Goal: Task Accomplishment & Management: Manage account settings

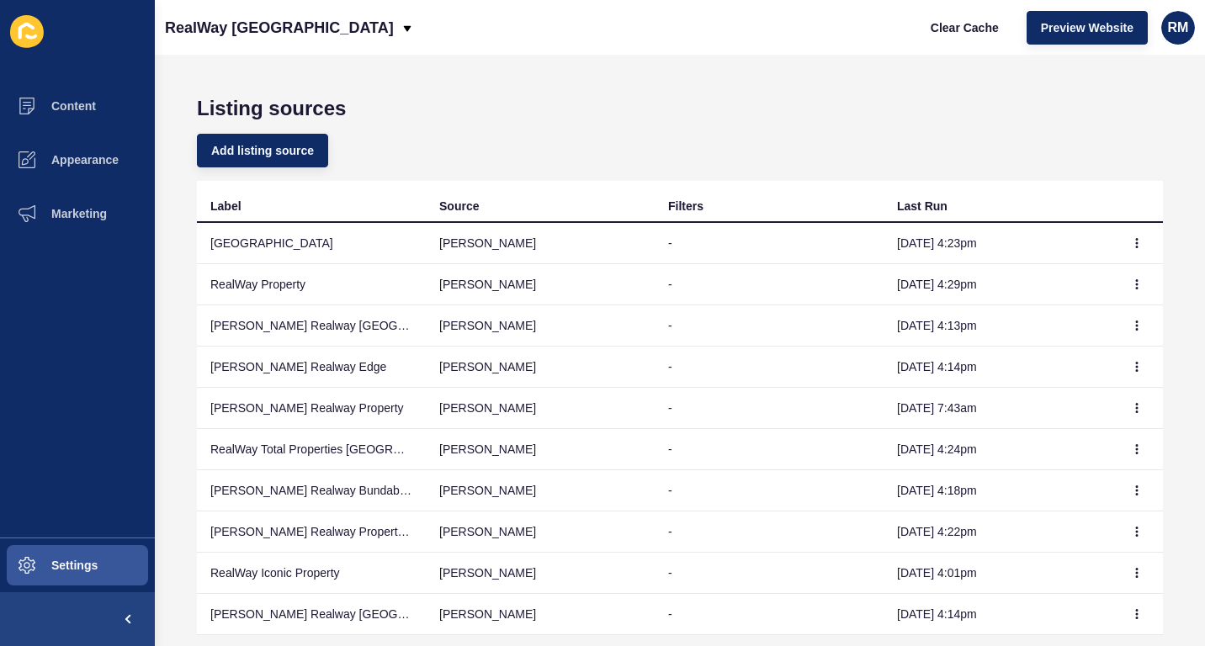
click at [74, 88] on button "Content" at bounding box center [77, 106] width 155 height 54
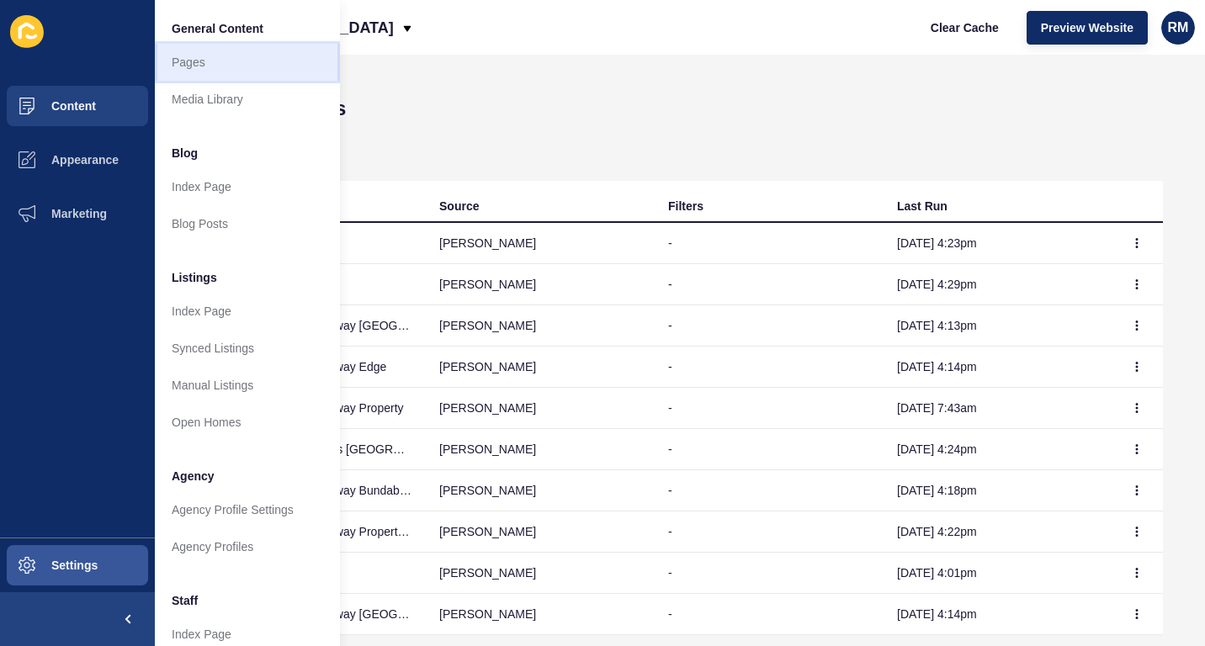
click at [200, 55] on link "Pages" at bounding box center [247, 62] width 185 height 37
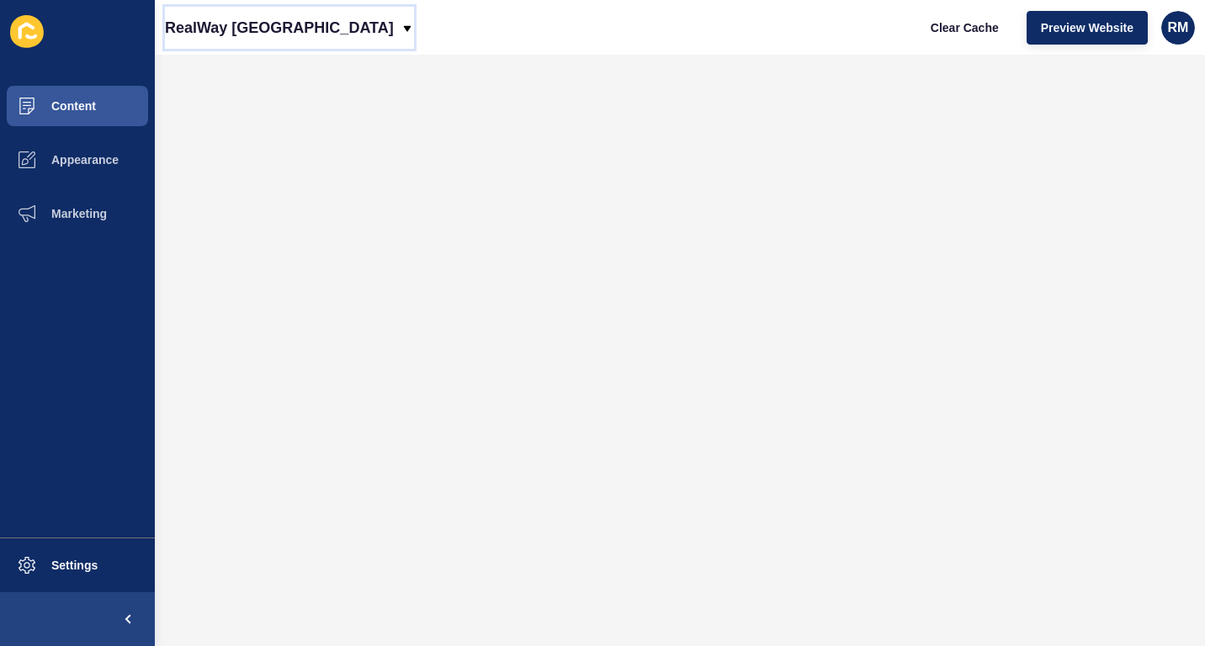
click at [297, 34] on div "RealWay [GEOGRAPHIC_DATA]" at bounding box center [289, 28] width 249 height 42
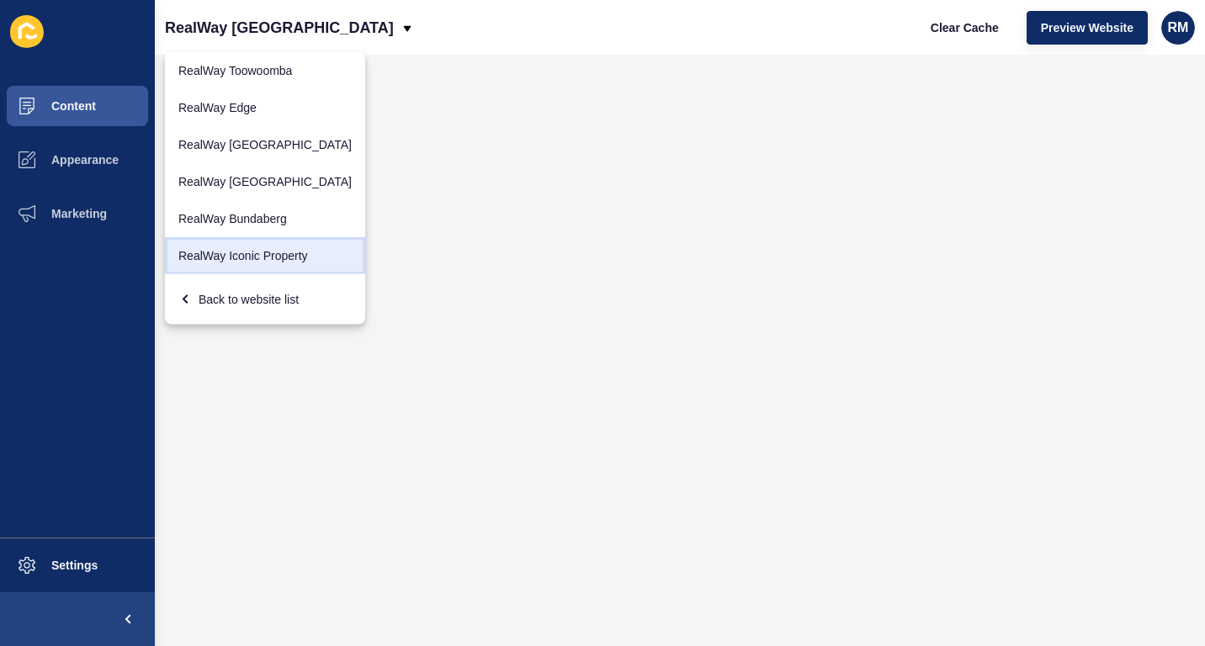
click at [261, 250] on link "RealWay Iconic Property" at bounding box center [265, 255] width 200 height 37
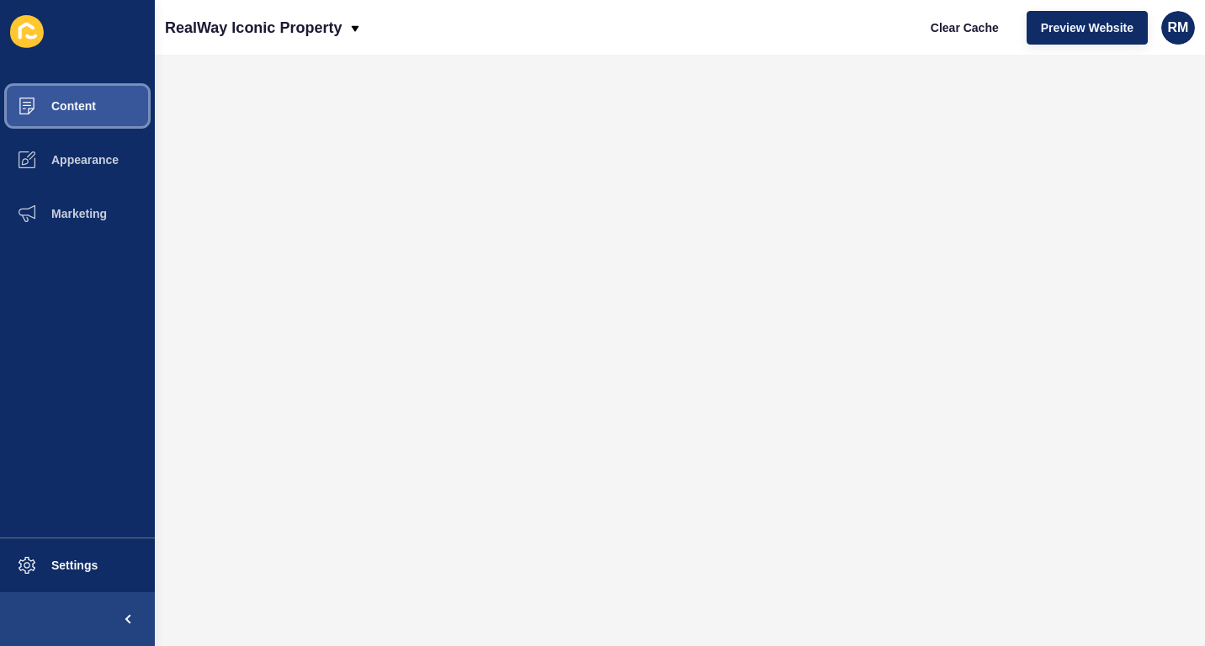
click at [50, 108] on span "Content" at bounding box center [46, 105] width 98 height 13
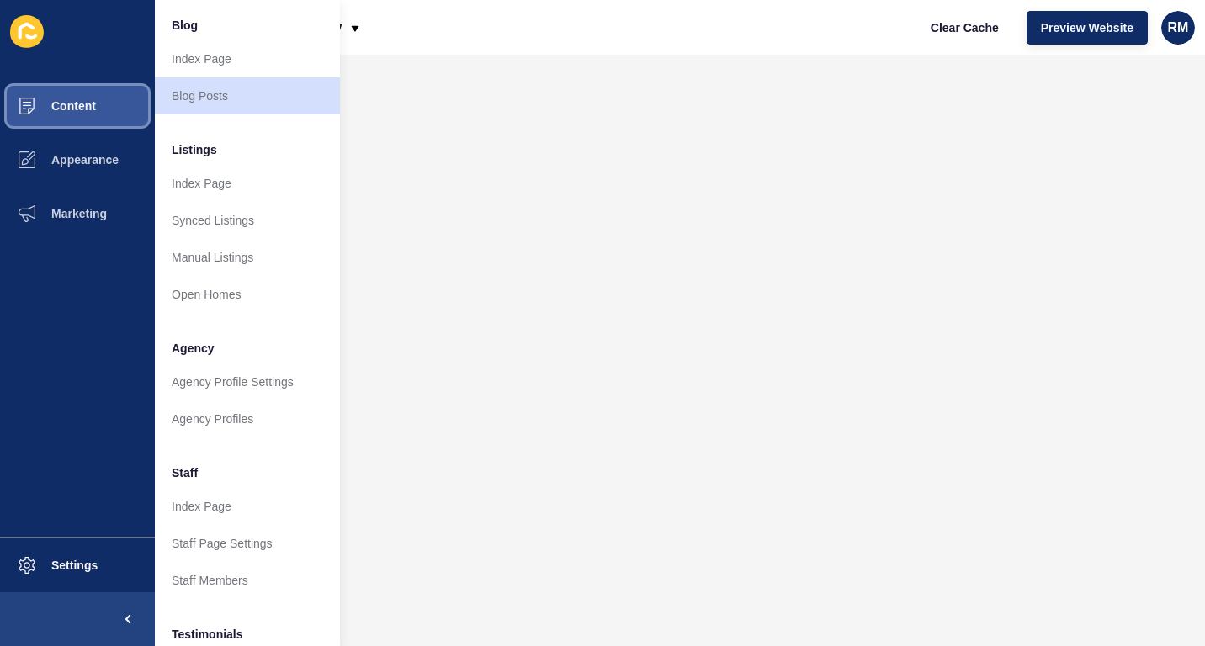
scroll to position [122, 0]
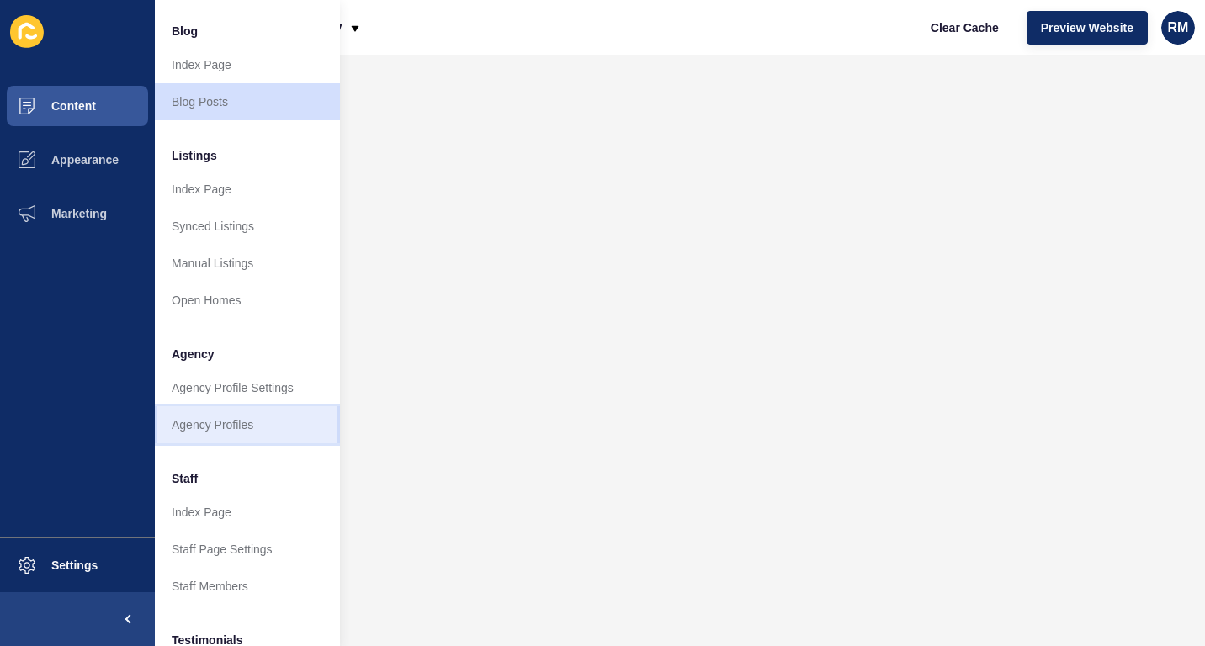
click at [255, 426] on link "Agency Profiles" at bounding box center [247, 425] width 185 height 37
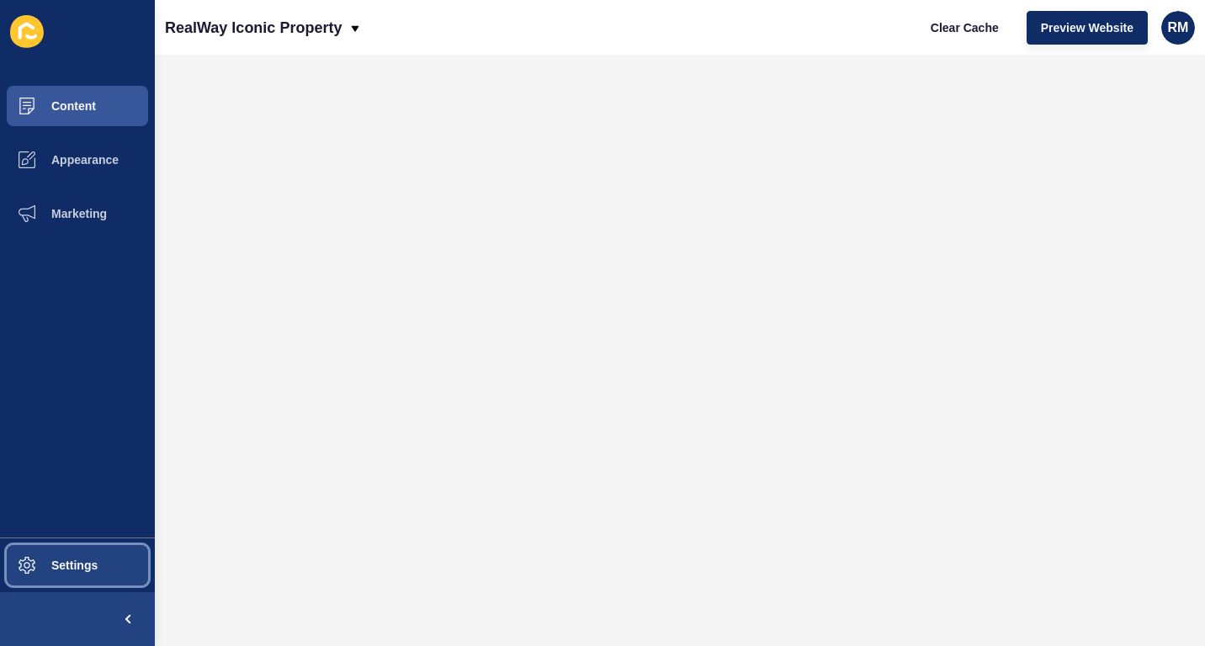
click at [109, 550] on button "Settings" at bounding box center [77, 566] width 155 height 54
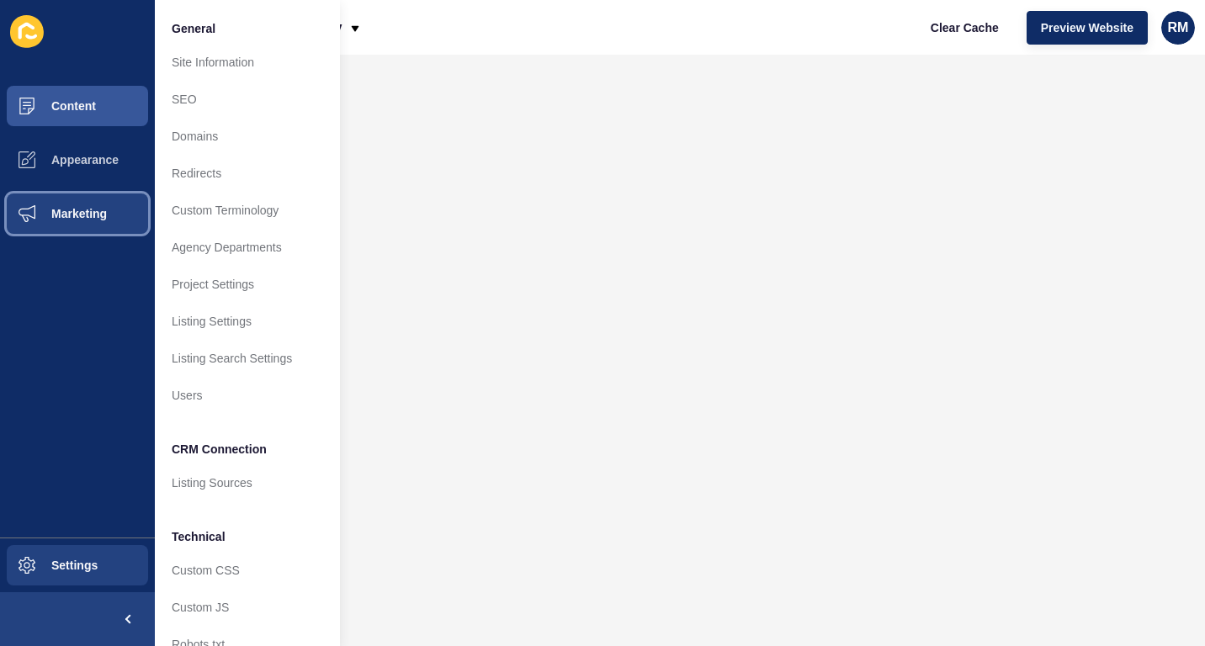
click at [95, 216] on span "Marketing" at bounding box center [51, 213] width 109 height 13
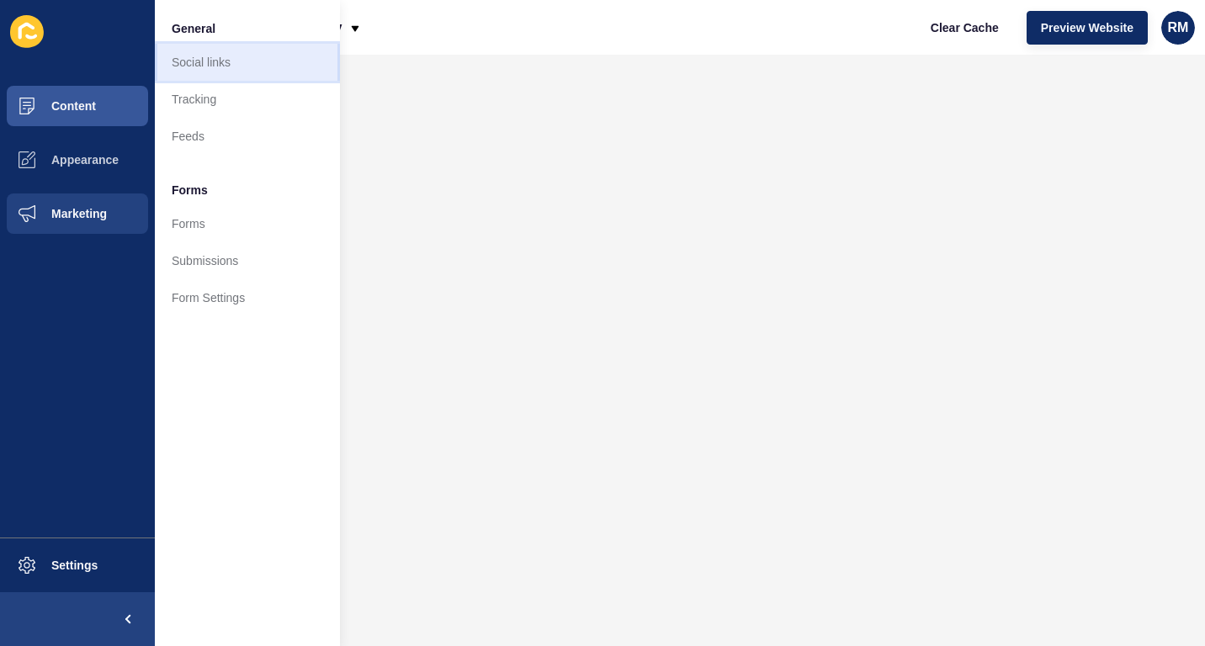
click at [253, 70] on link "Social links" at bounding box center [247, 62] width 185 height 37
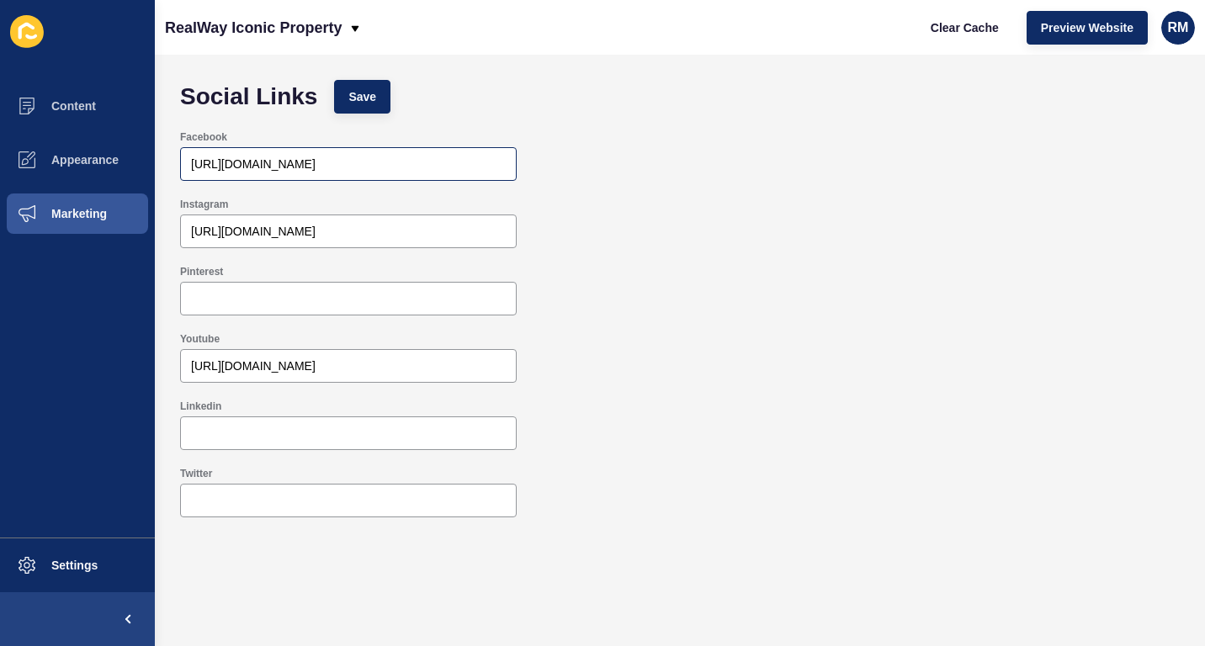
click at [430, 177] on div "[URL][DOMAIN_NAME]" at bounding box center [348, 164] width 337 height 34
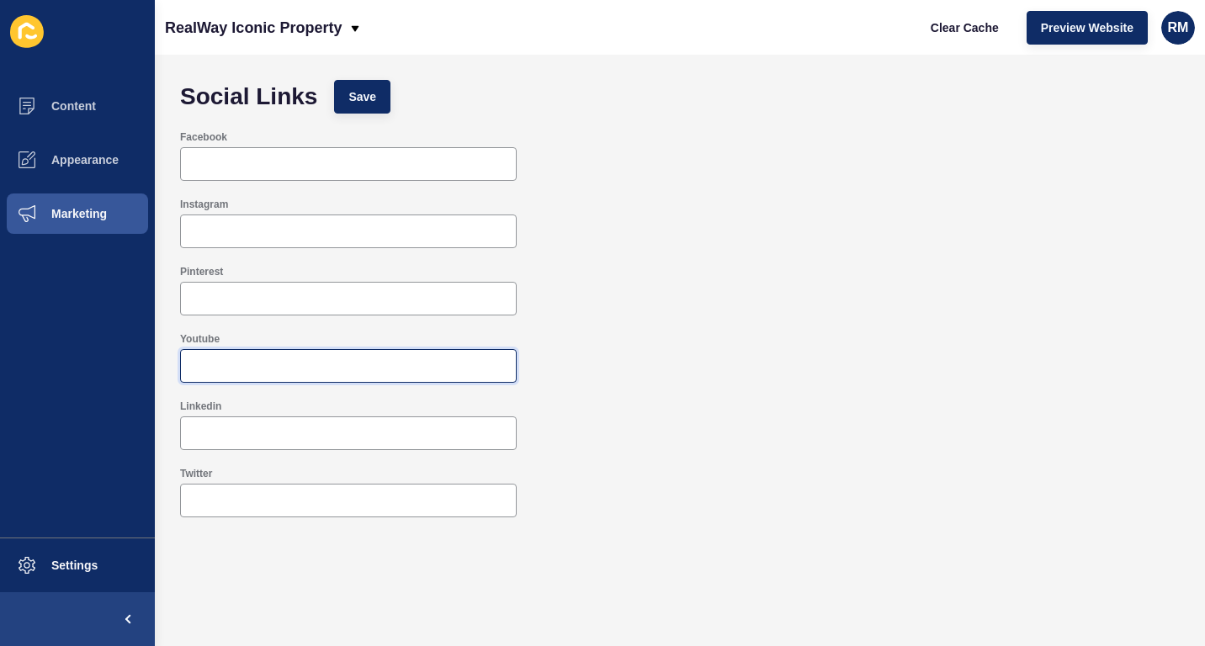
type input "[URL][DOMAIN_NAME]"
click at [379, 101] on button "Save" at bounding box center [362, 97] width 56 height 34
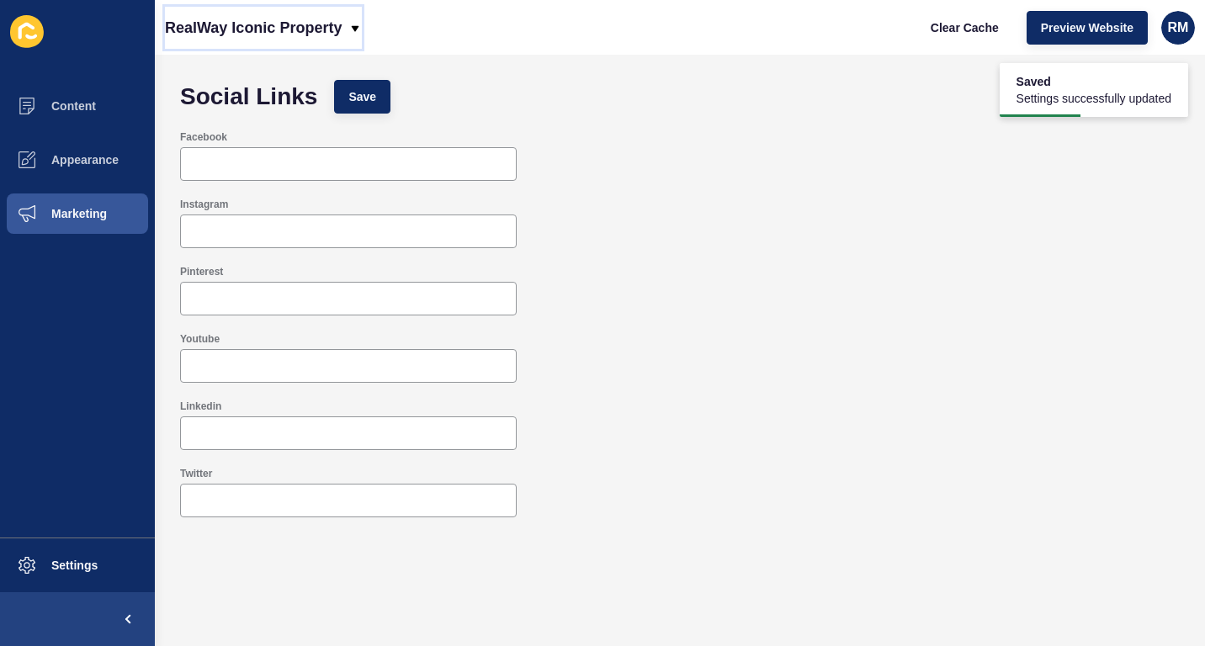
click at [330, 24] on p "RealWay Iconic Property" at bounding box center [253, 28] width 177 height 42
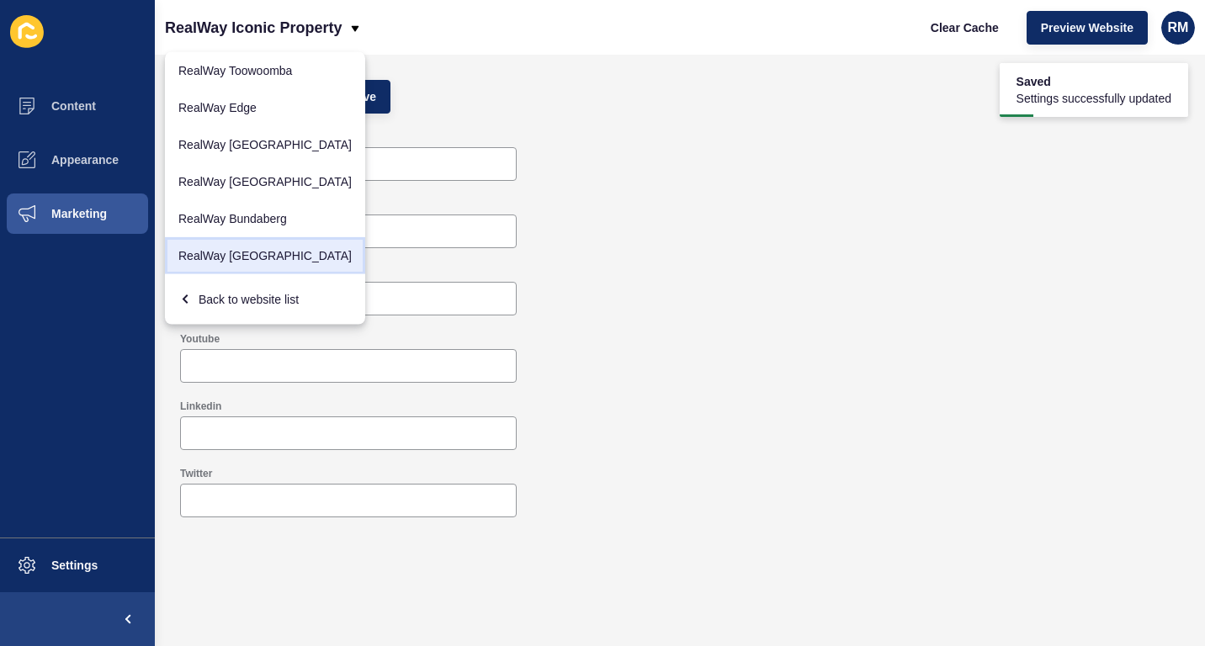
click at [266, 248] on link "RealWay [GEOGRAPHIC_DATA]" at bounding box center [265, 255] width 200 height 37
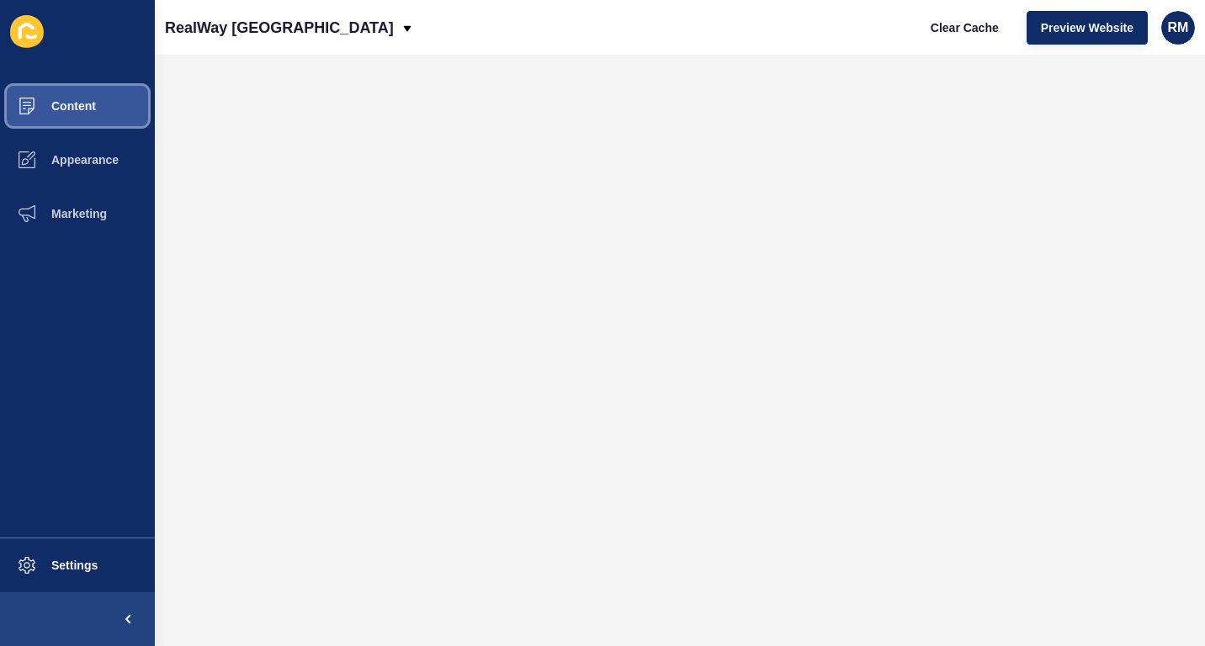
click at [82, 90] on button "Content" at bounding box center [77, 106] width 155 height 54
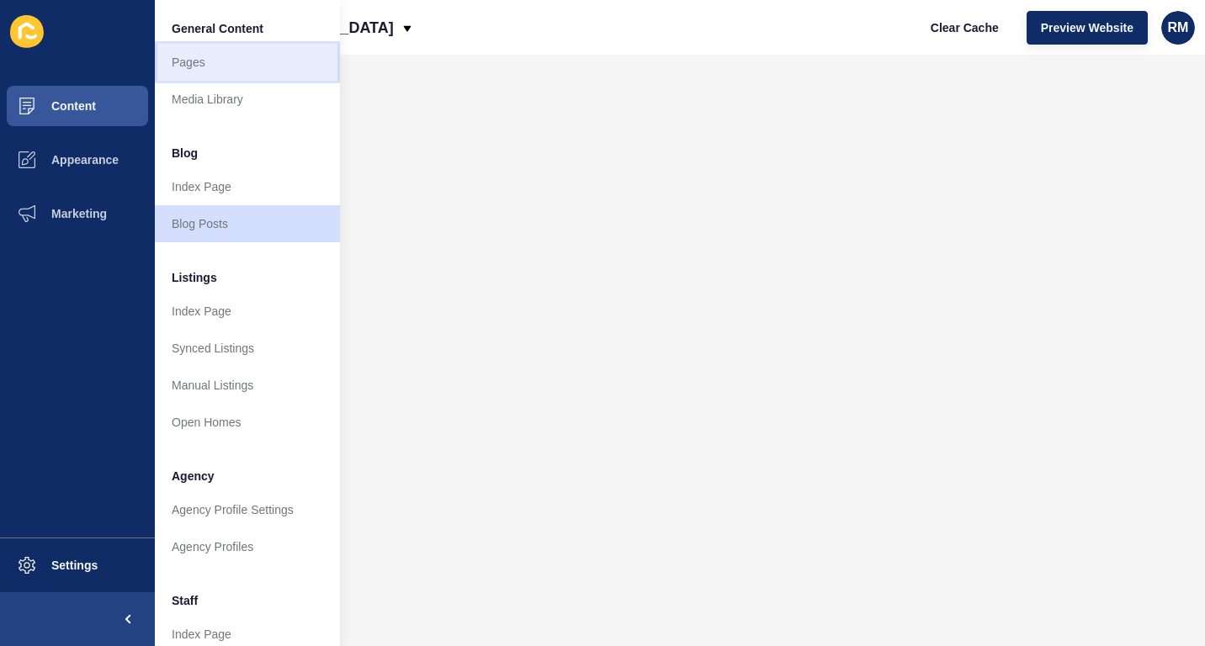
click at [202, 68] on link "Pages" at bounding box center [247, 62] width 185 height 37
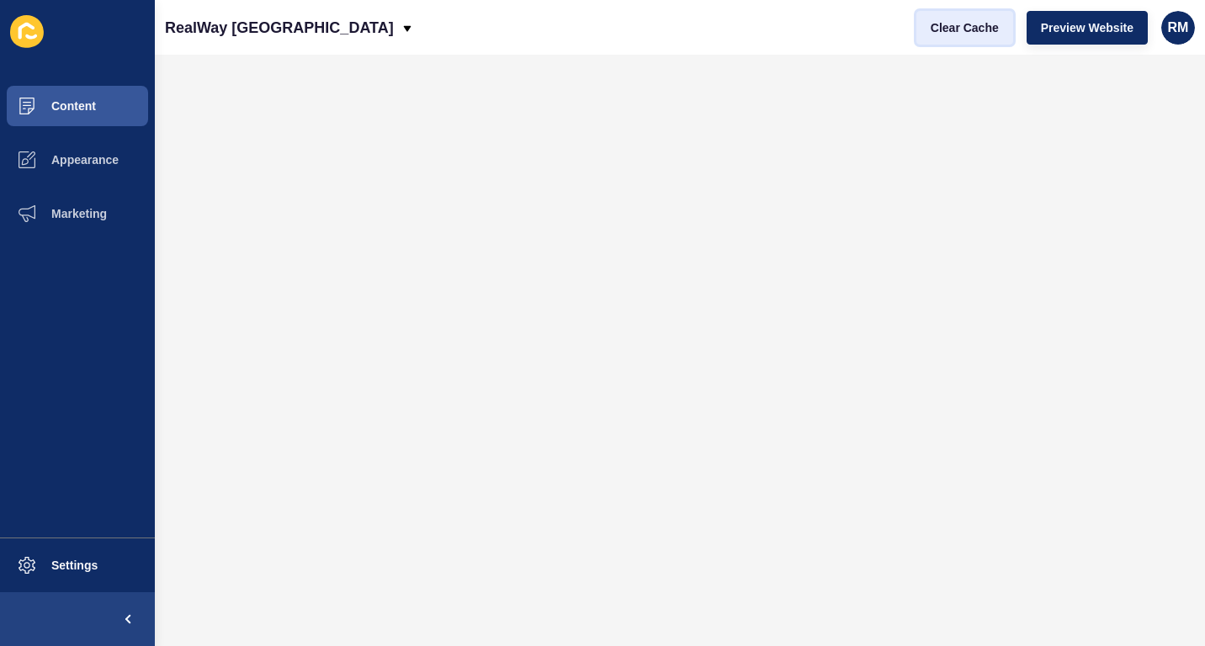
click at [970, 26] on span "Clear Cache" at bounding box center [965, 27] width 68 height 17
click at [947, 18] on button "Clear Cache" at bounding box center [965, 28] width 97 height 34
click at [965, 35] on span "Clear Cache" at bounding box center [965, 27] width 68 height 17
click at [929, 34] on button "Clear Cache" at bounding box center [965, 28] width 97 height 34
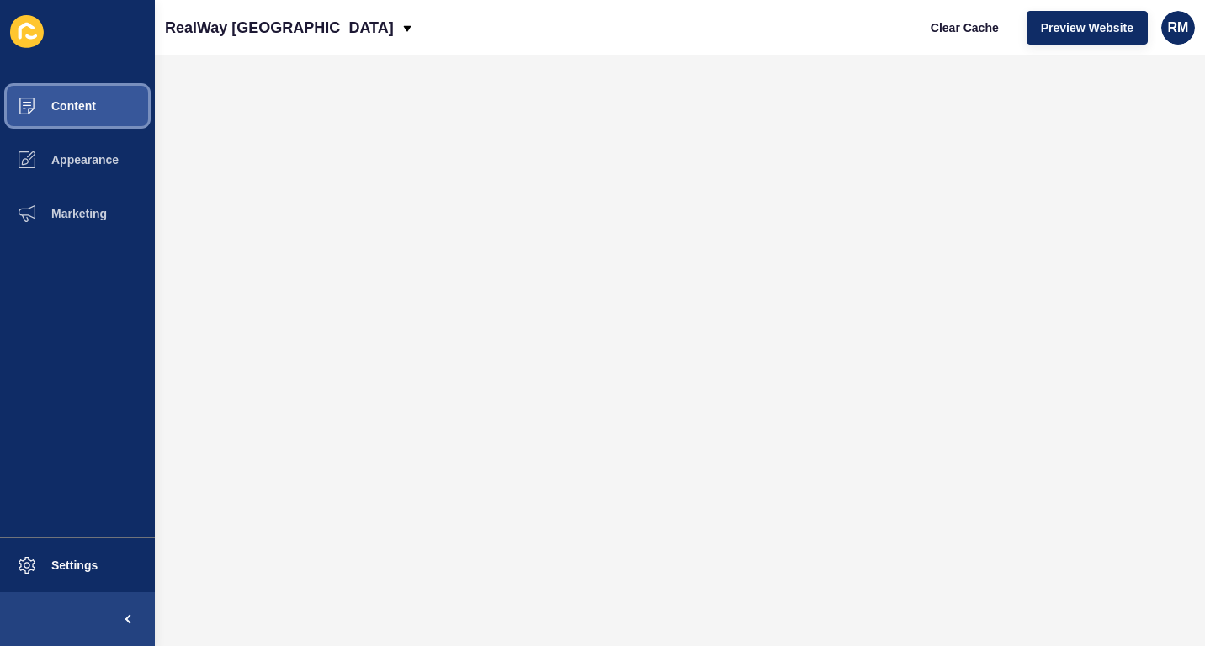
click at [108, 99] on button "Content" at bounding box center [77, 106] width 155 height 54
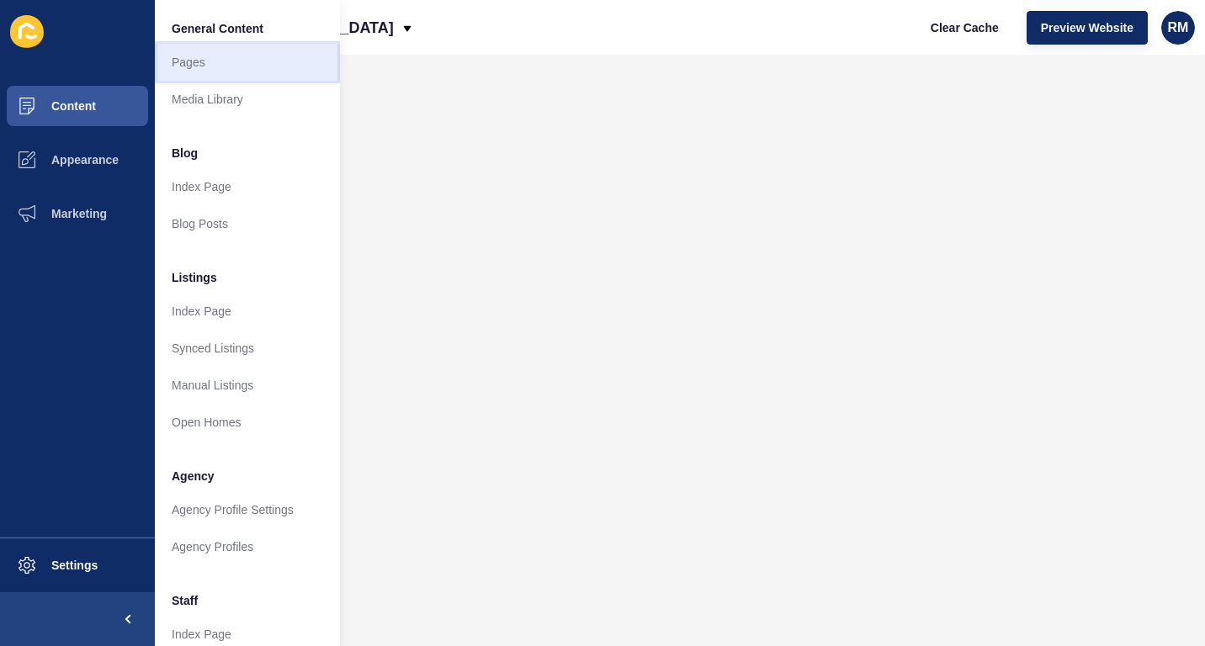
click at [211, 62] on link "Pages" at bounding box center [247, 62] width 185 height 37
